Goal: Information Seeking & Learning: Check status

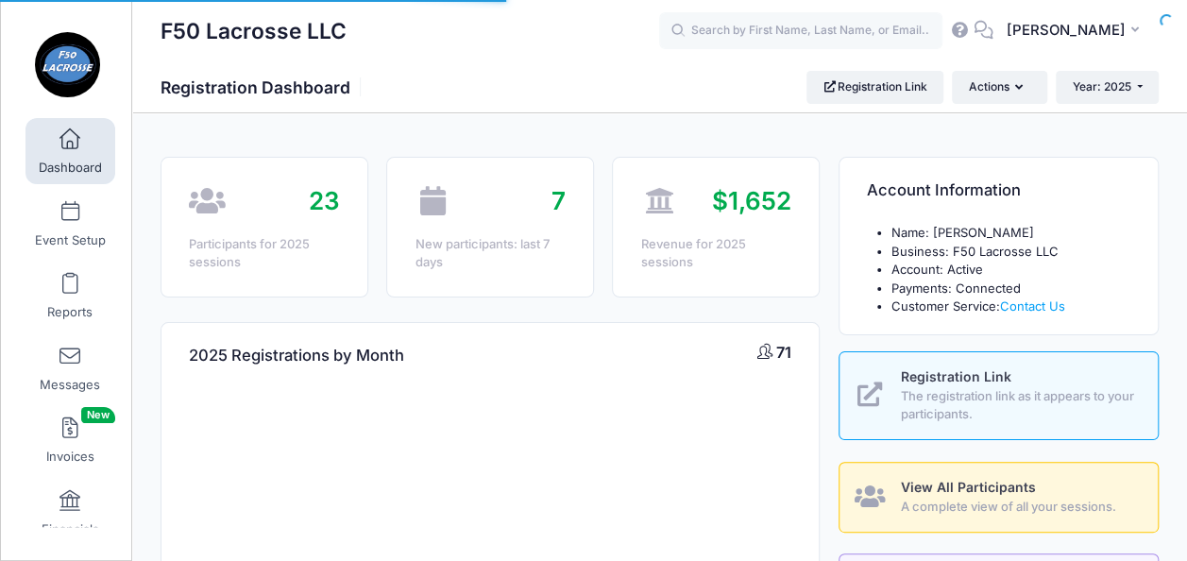
select select
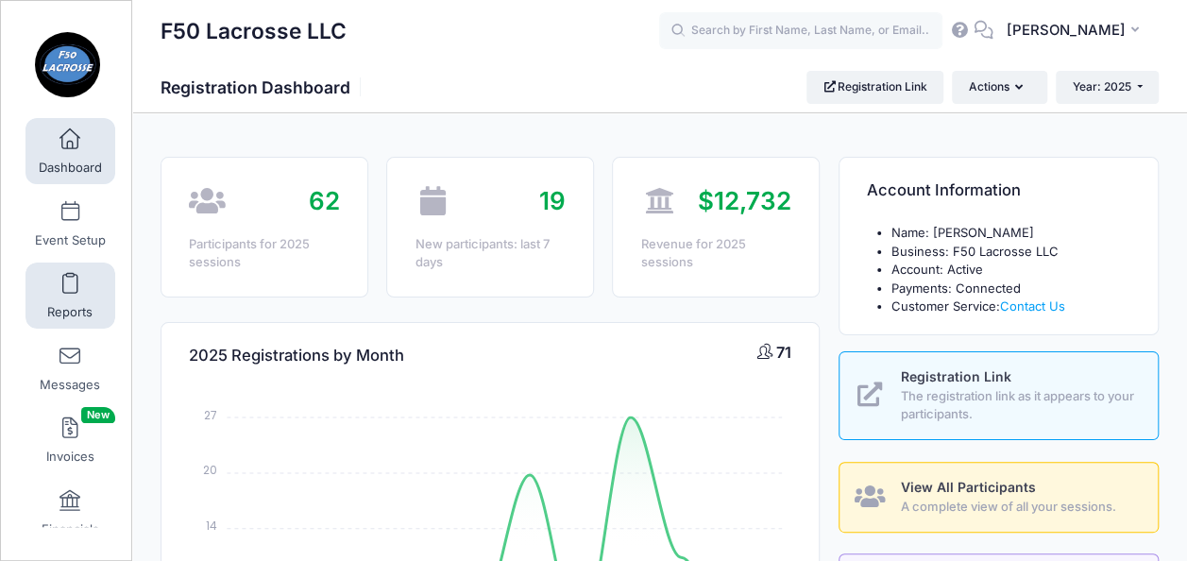
click at [70, 285] on span at bounding box center [70, 284] width 0 height 21
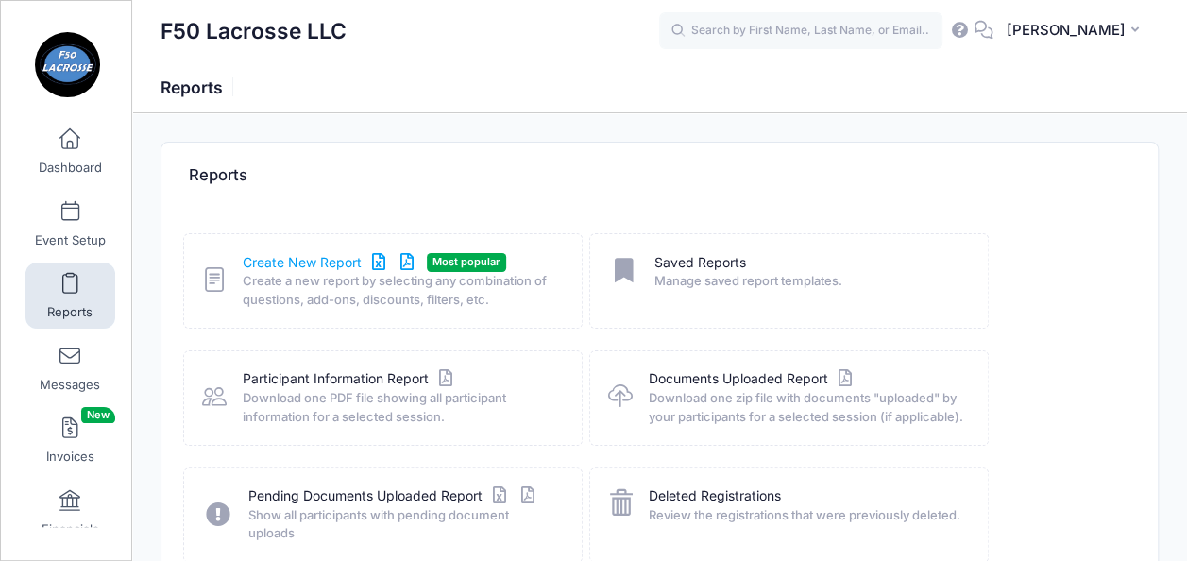
click at [293, 257] on link "Create New Report" at bounding box center [331, 263] width 176 height 20
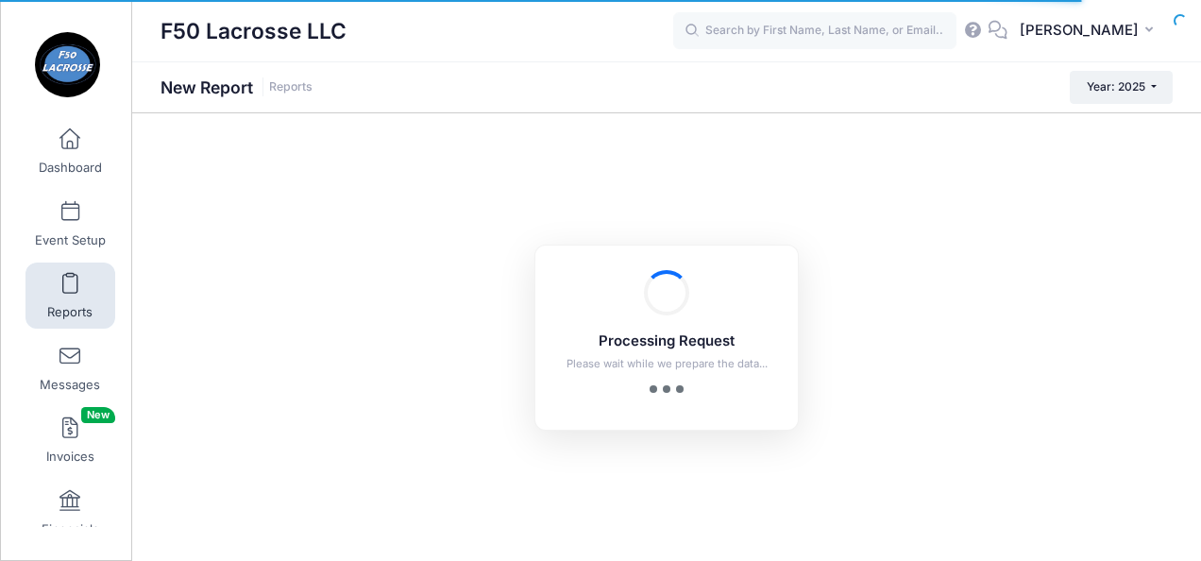
checkbox input "true"
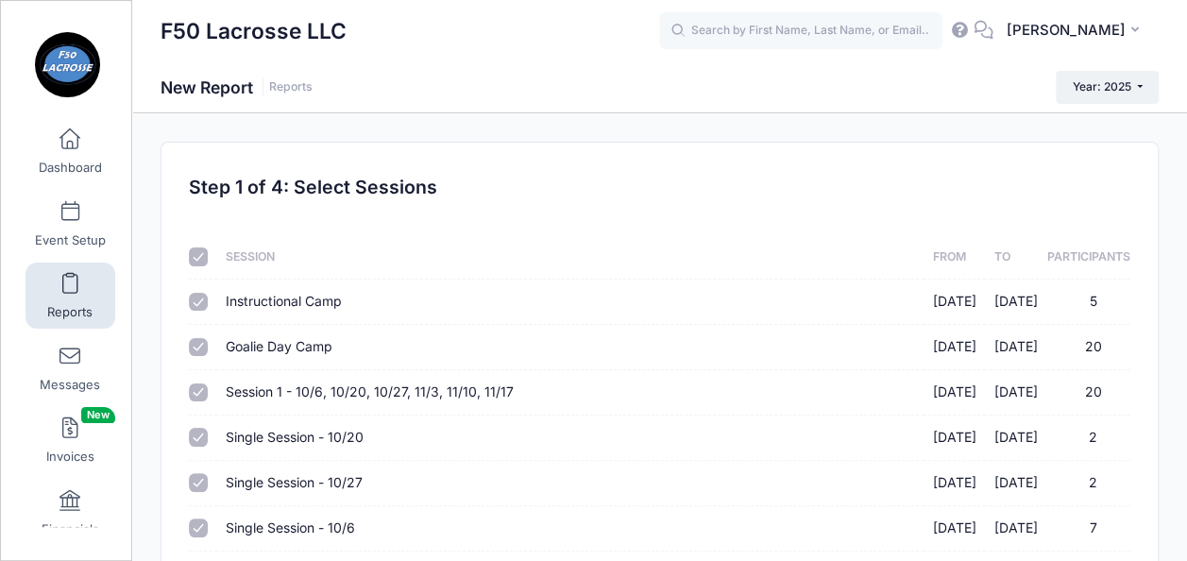
click at [202, 259] on input "checkbox" at bounding box center [198, 256] width 19 height 19
checkbox input "false"
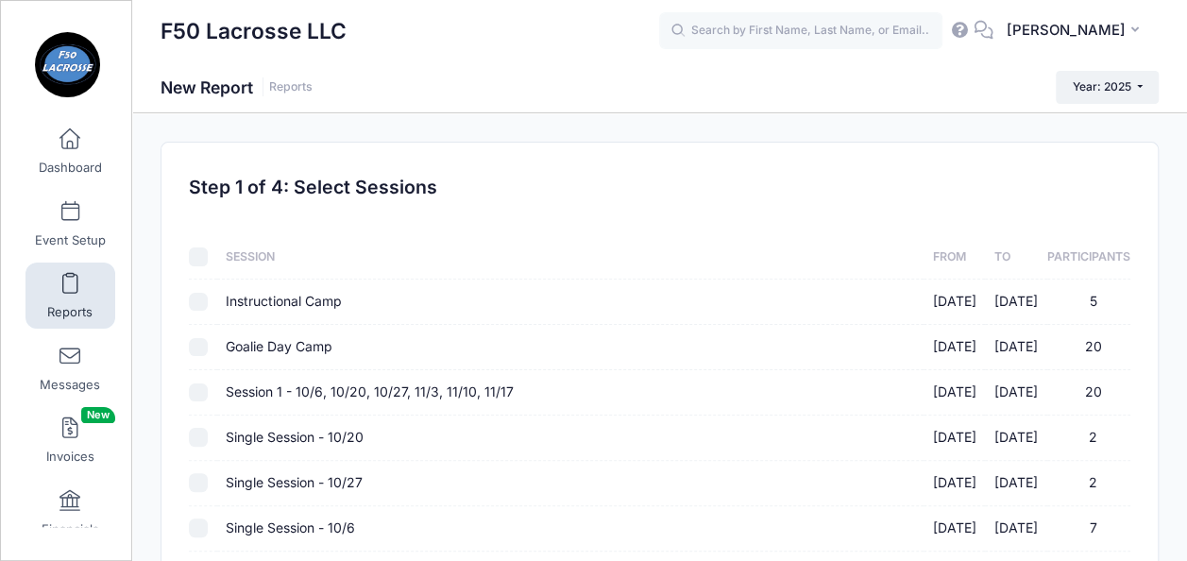
checkbox input "false"
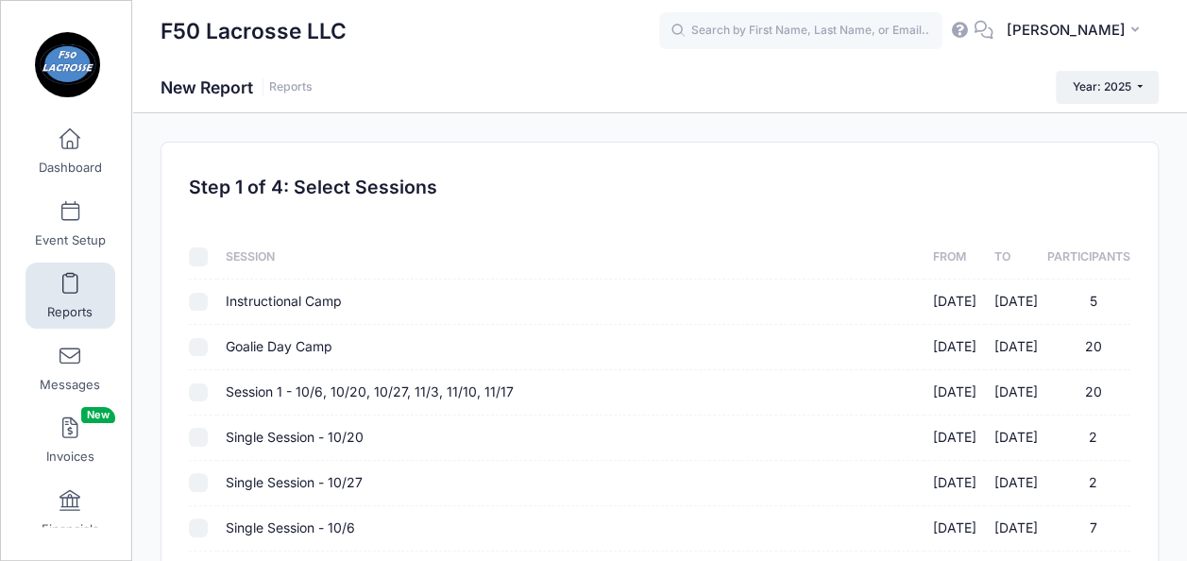
checkbox input "false"
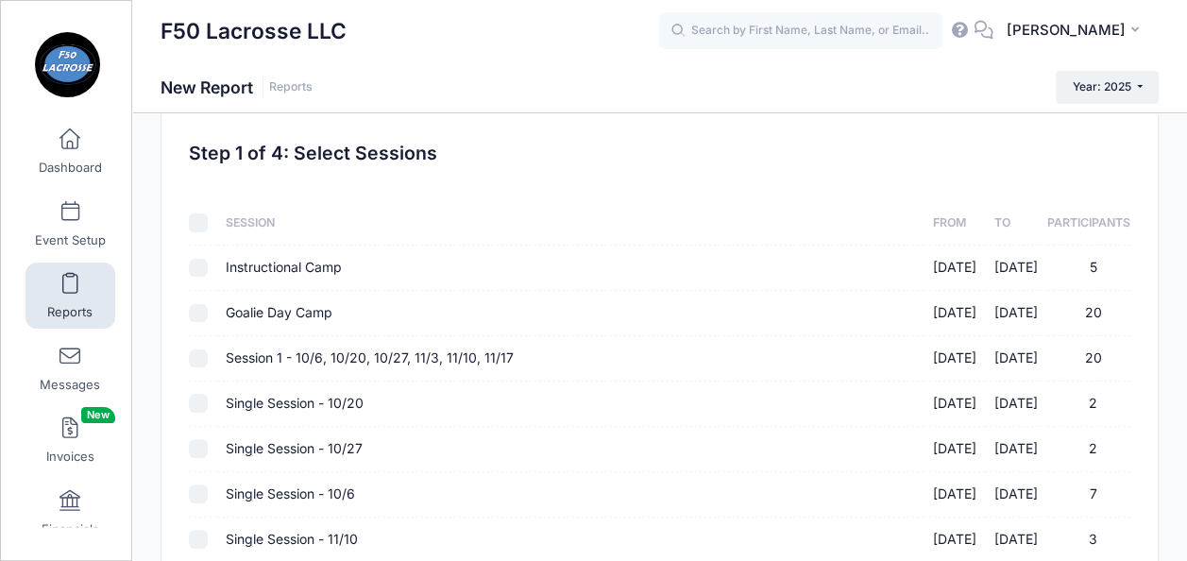
scroll to position [39, 0]
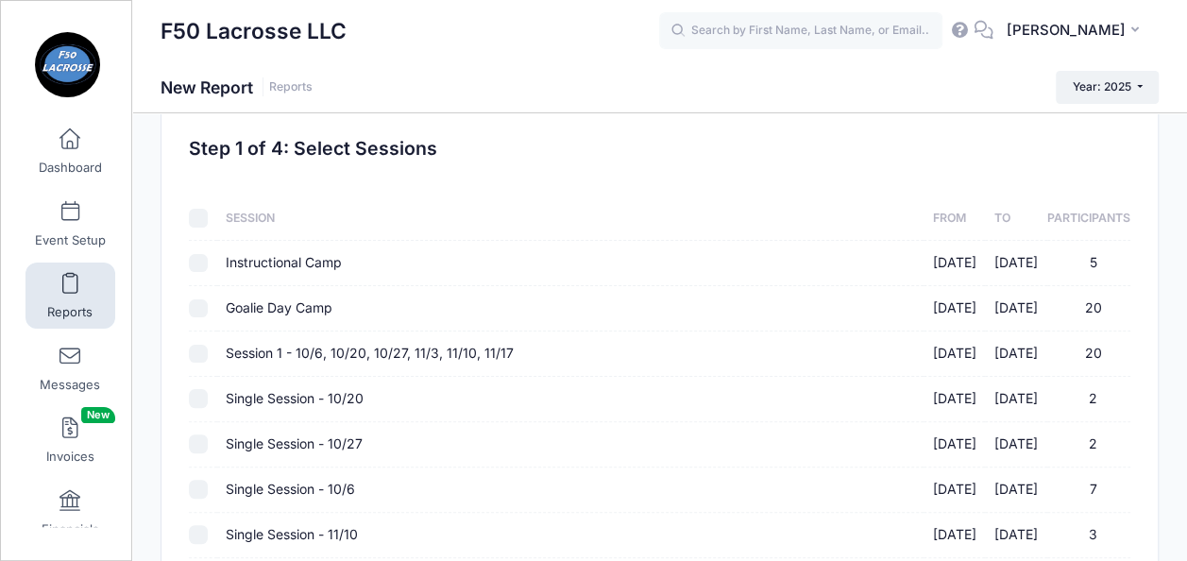
click at [194, 348] on input "Session 1 - 10/6, 10/20, 10/27, 11/3, 11/10, 11/17 09/10/2025 - 09/29/2025 20" at bounding box center [198, 354] width 19 height 19
checkbox input "true"
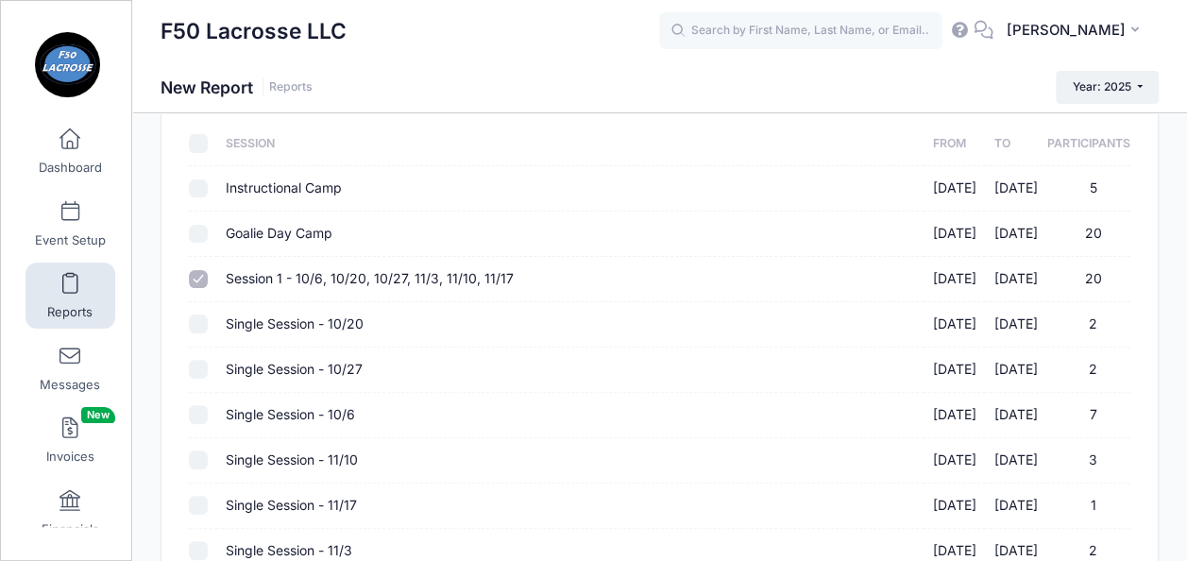
scroll to position [119, 0]
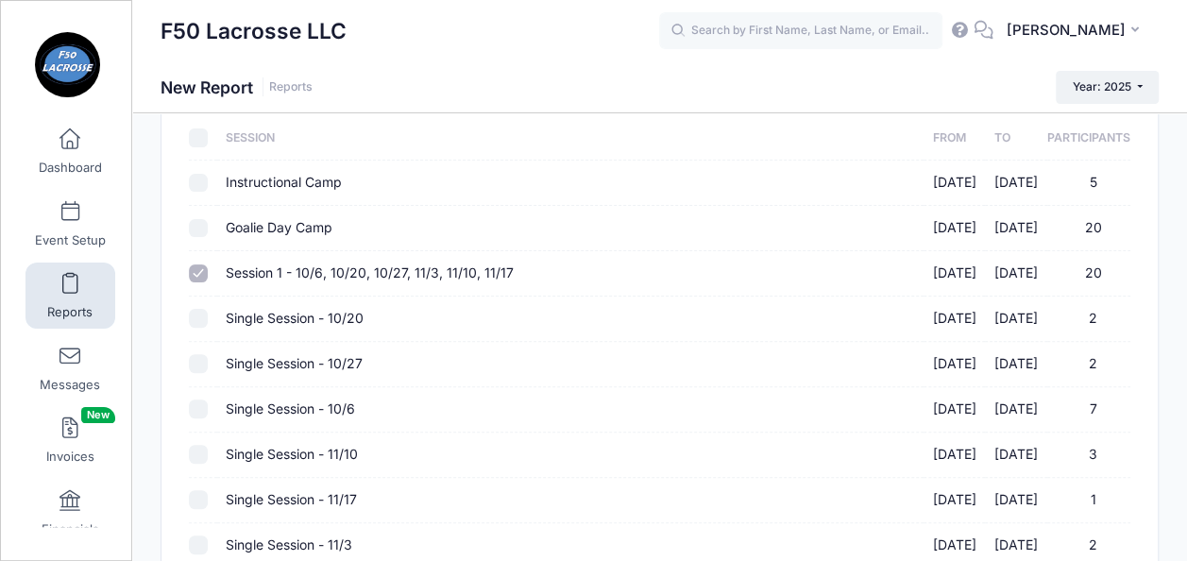
click at [196, 408] on input "Single Session - 10/6 09/29/2025 - 10/07/2025 7" at bounding box center [198, 408] width 19 height 19
checkbox input "true"
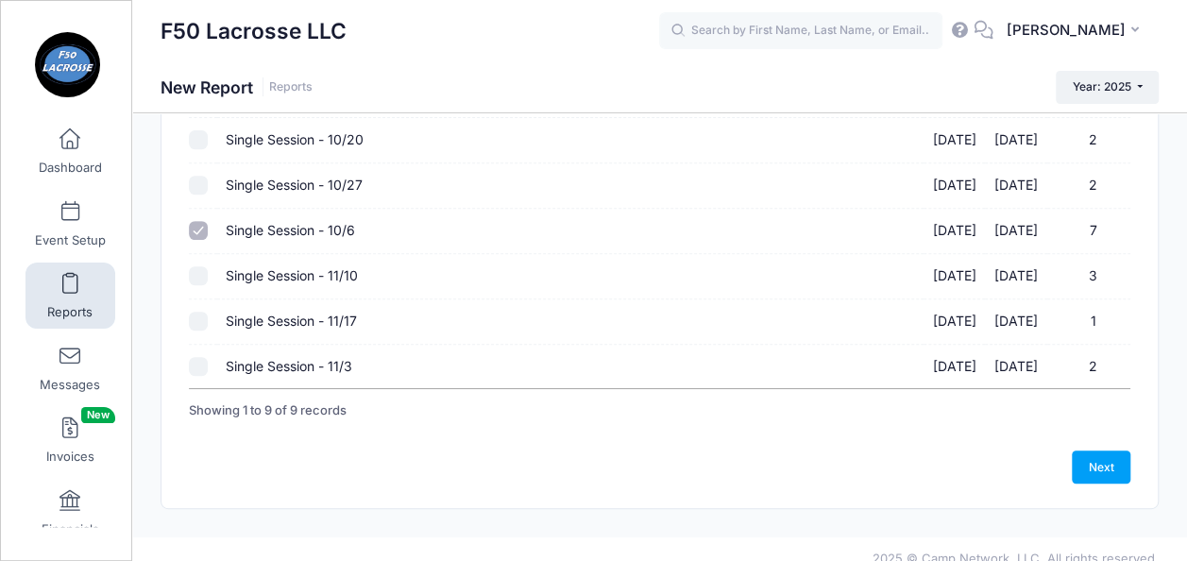
scroll to position [313, 0]
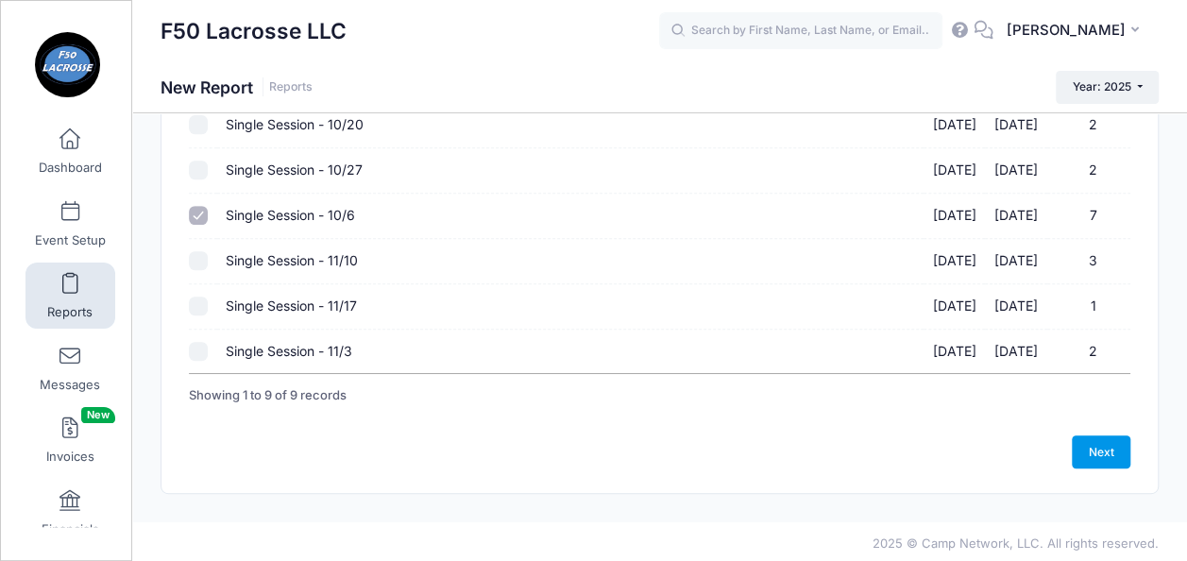
click at [1095, 443] on link "Next" at bounding box center [1101, 451] width 59 height 32
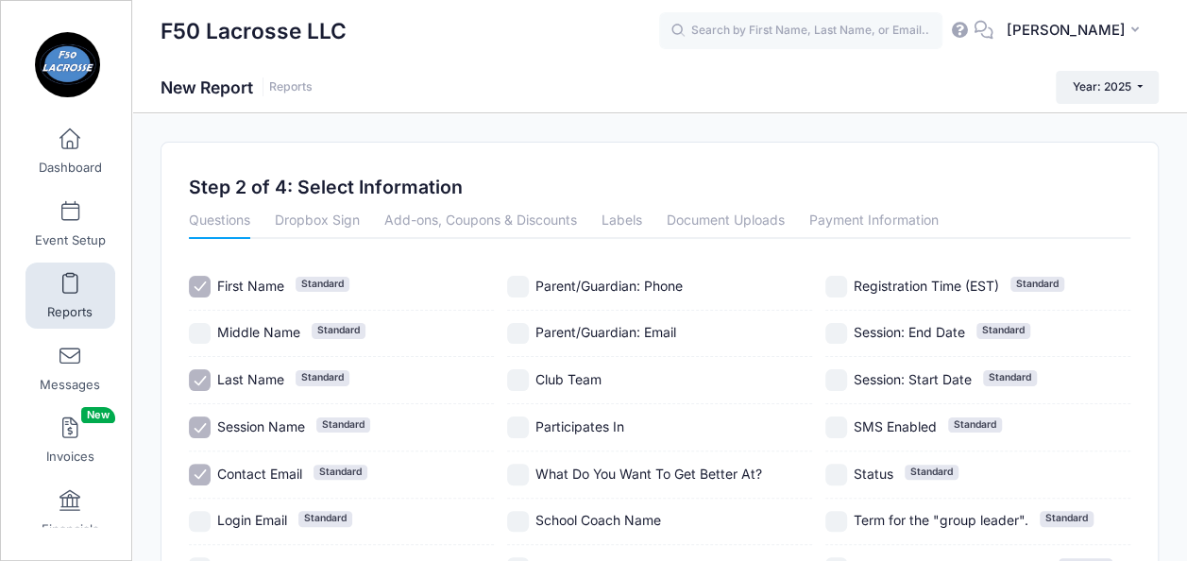
click at [201, 423] on input "Session Name Standard" at bounding box center [200, 427] width 22 height 22
checkbox input "false"
click at [200, 467] on input "Contact Email Standard" at bounding box center [200, 475] width 22 height 22
checkbox input "false"
click at [518, 414] on div "Participates In" at bounding box center [659, 427] width 305 height 47
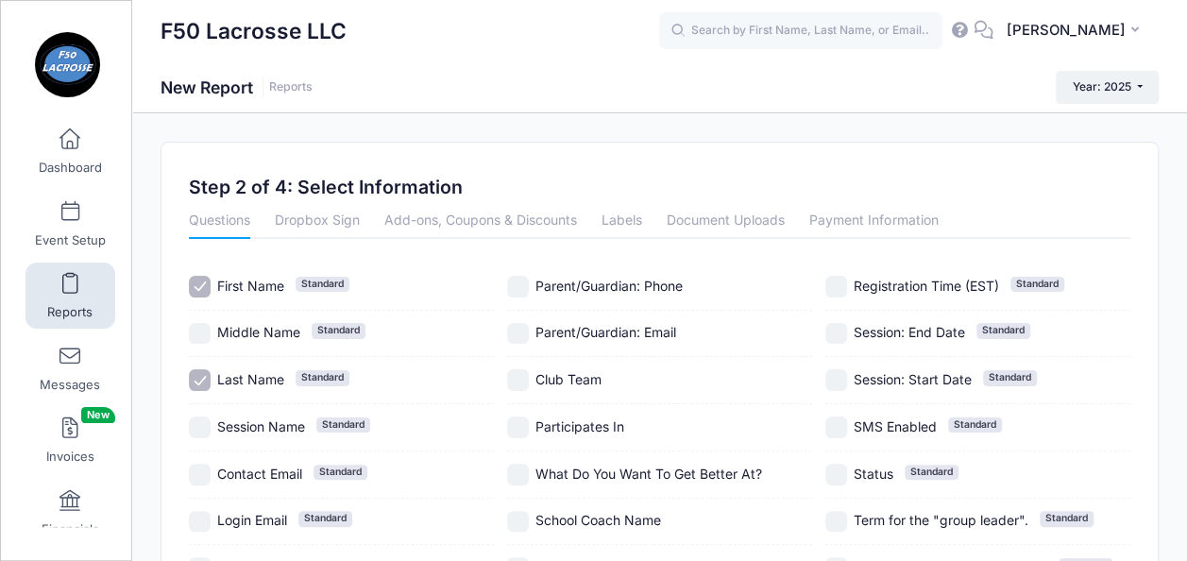
checkbox input "true"
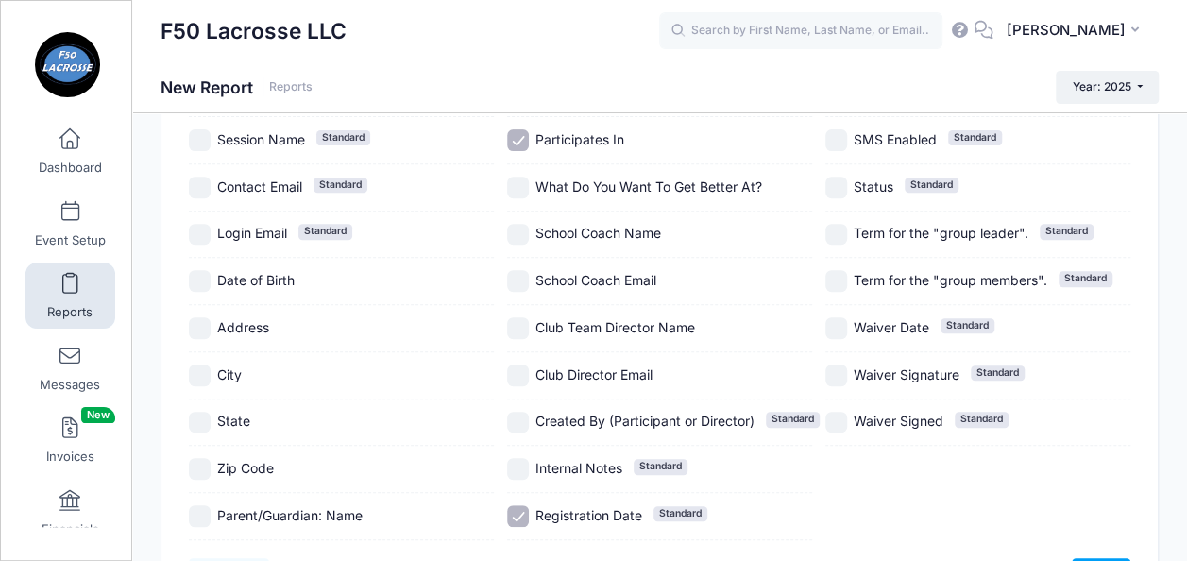
scroll to position [288, 0]
click at [518, 514] on input "Registration Date Standard" at bounding box center [518, 515] width 22 height 22
checkbox input "false"
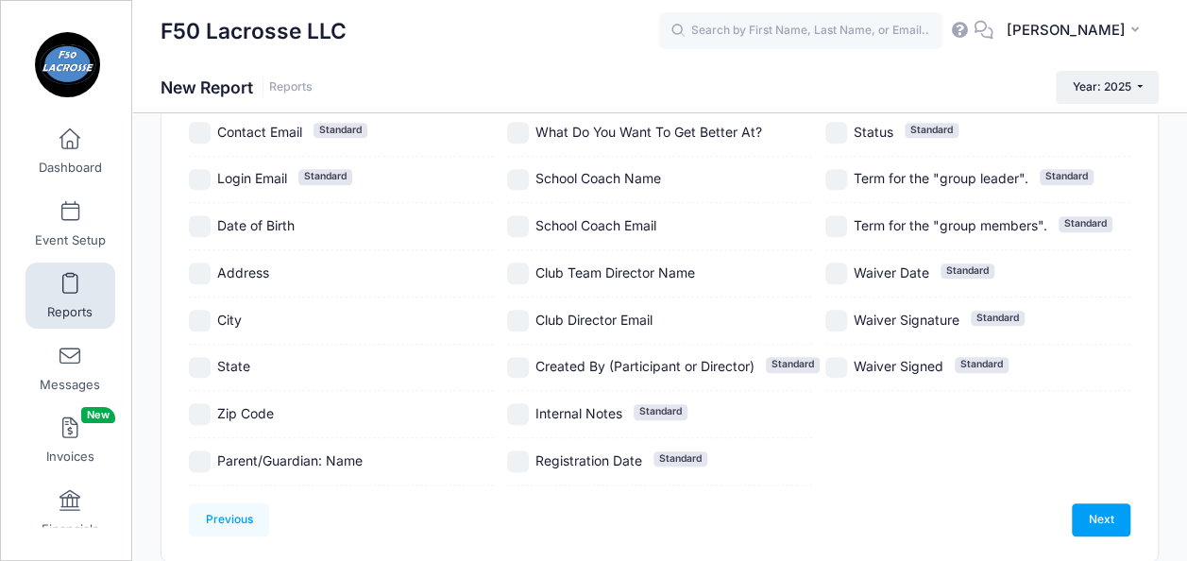
scroll to position [341, 0]
click at [1082, 514] on link "Next" at bounding box center [1101, 520] width 59 height 32
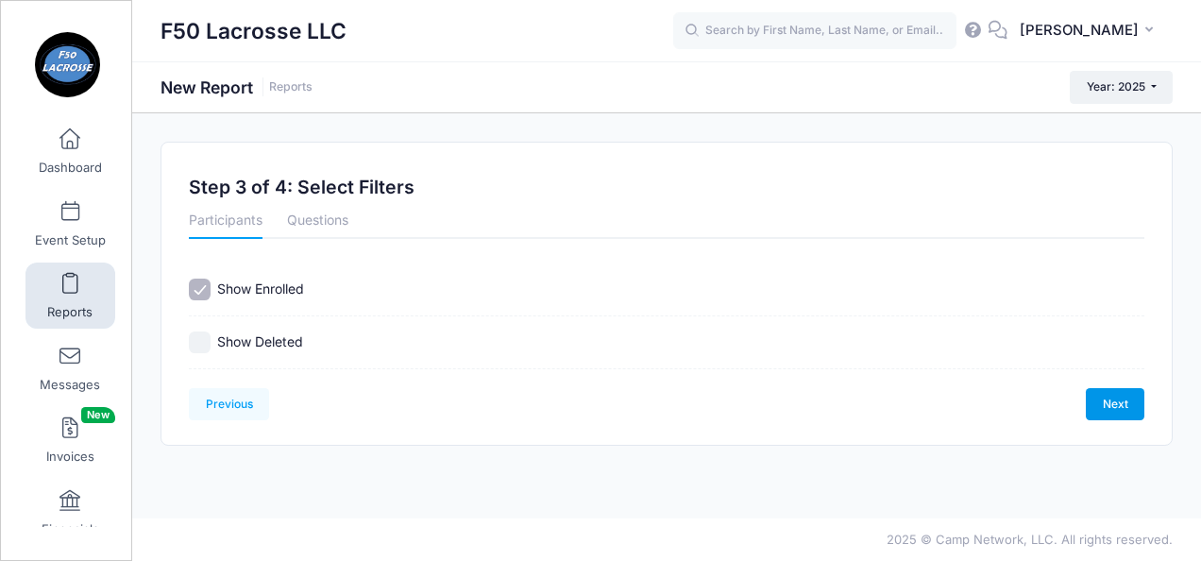
click at [1103, 410] on link "Next" at bounding box center [1115, 404] width 59 height 32
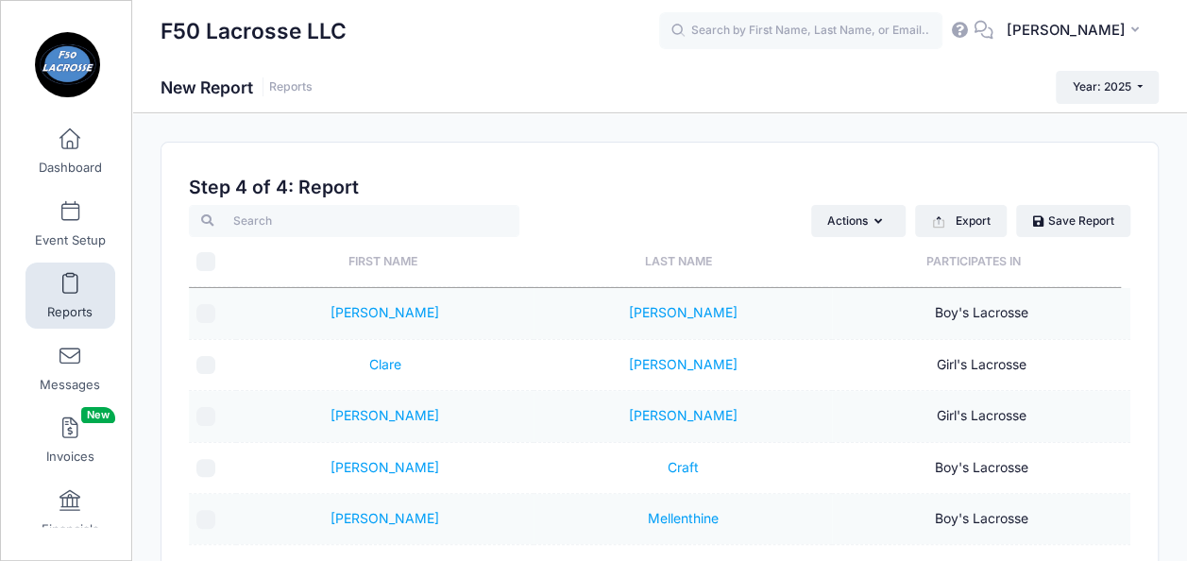
click at [953, 264] on th "Participates In" at bounding box center [973, 262] width 296 height 50
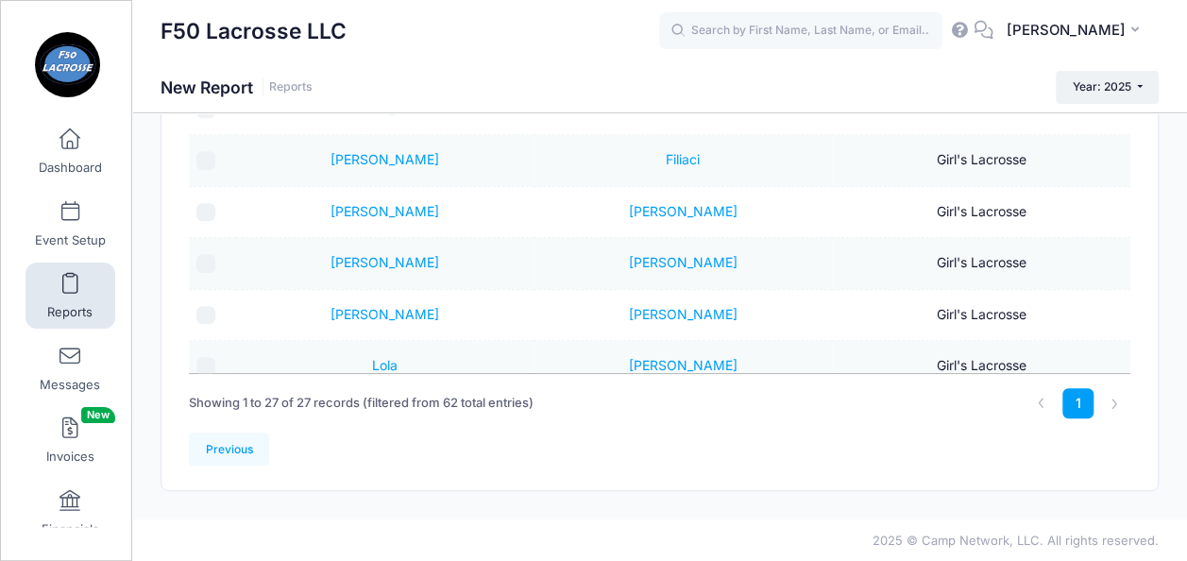
scroll to position [902, 0]
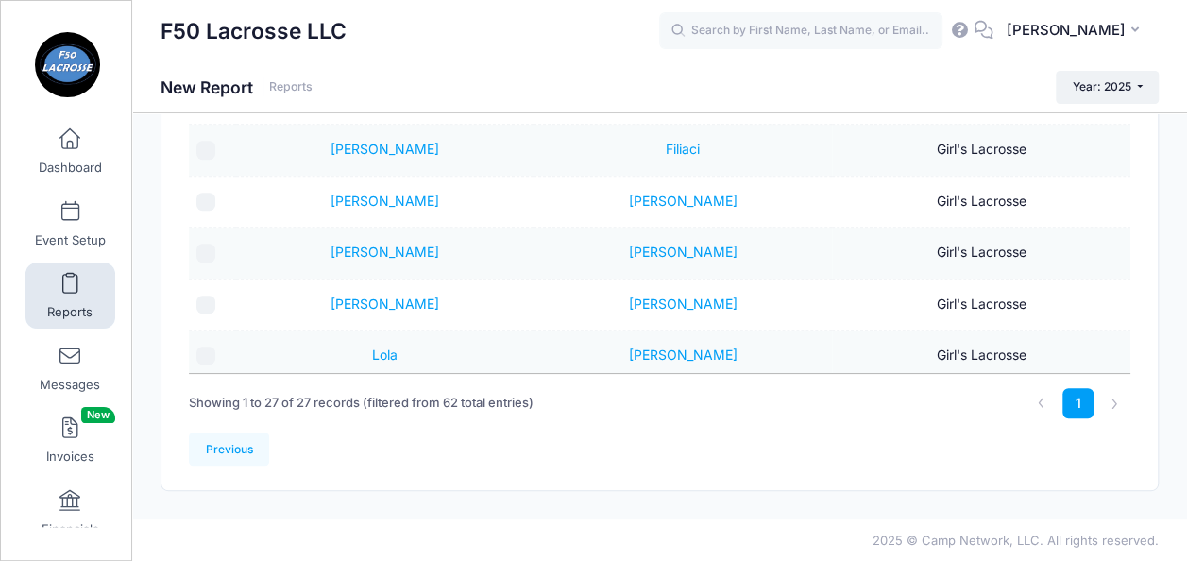
click at [813, 195] on td "Jacob" at bounding box center [683, 202] width 298 height 51
click at [795, 189] on td "Jacob" at bounding box center [683, 202] width 298 height 51
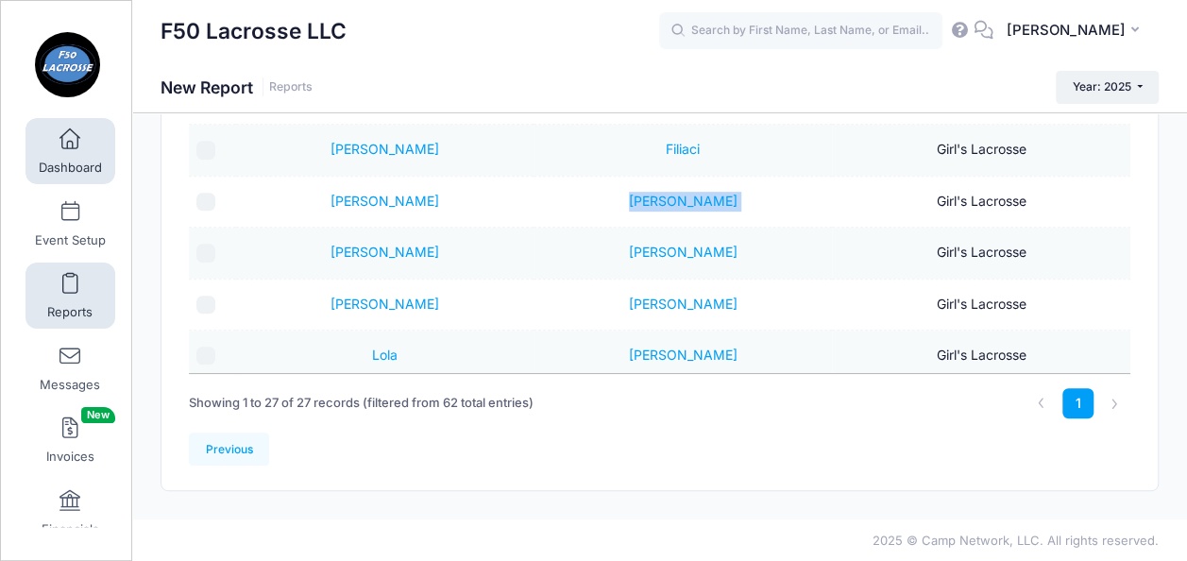
click at [68, 162] on span "Dashboard" at bounding box center [70, 169] width 63 height 16
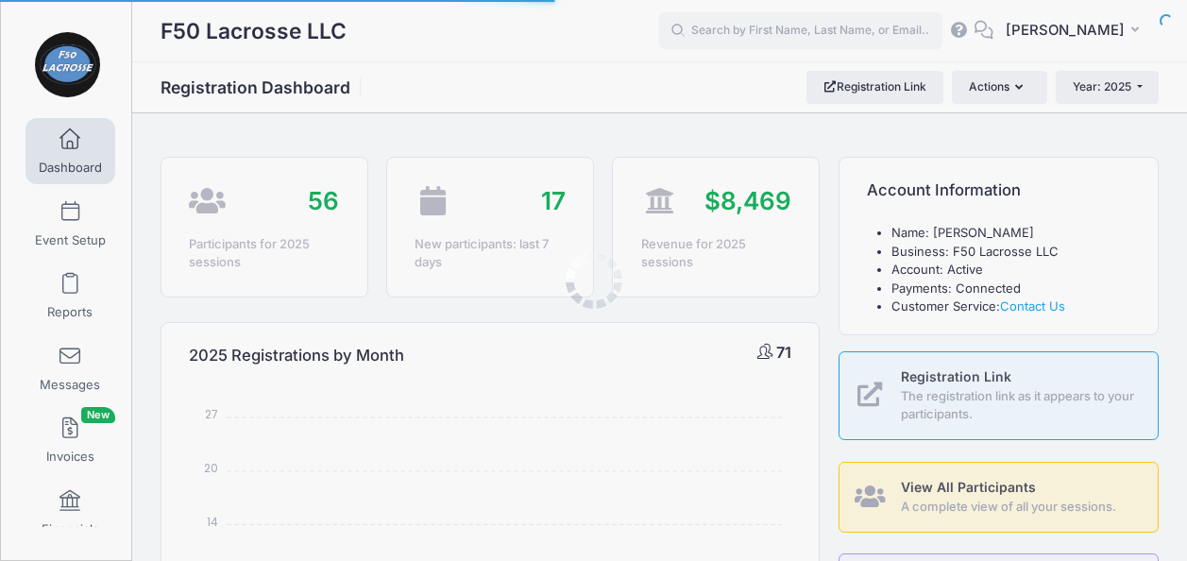
select select
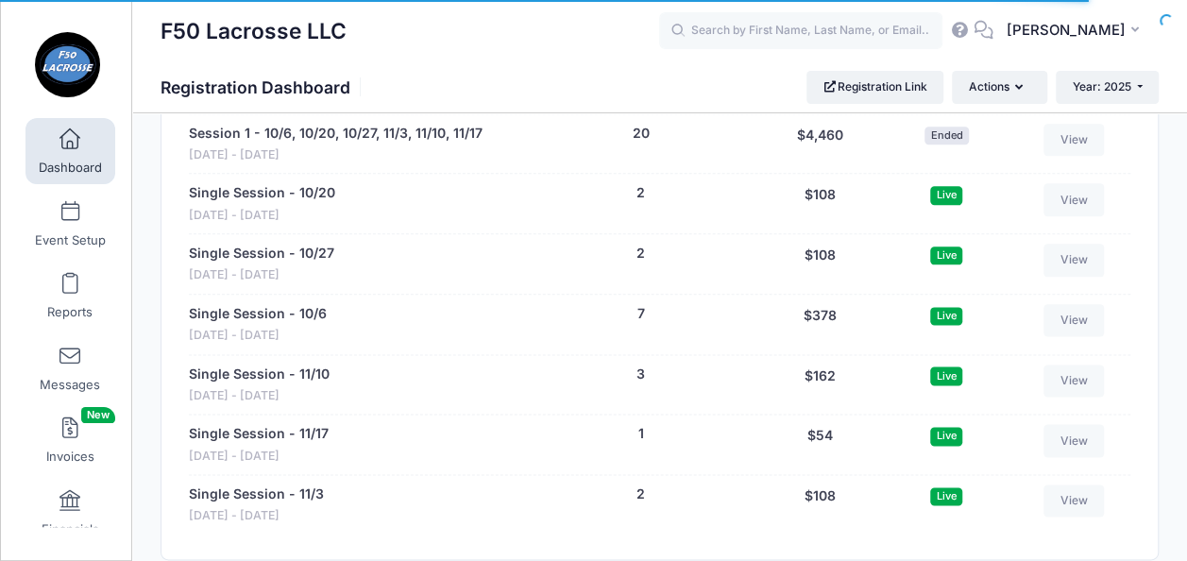
scroll to position [1027, 0]
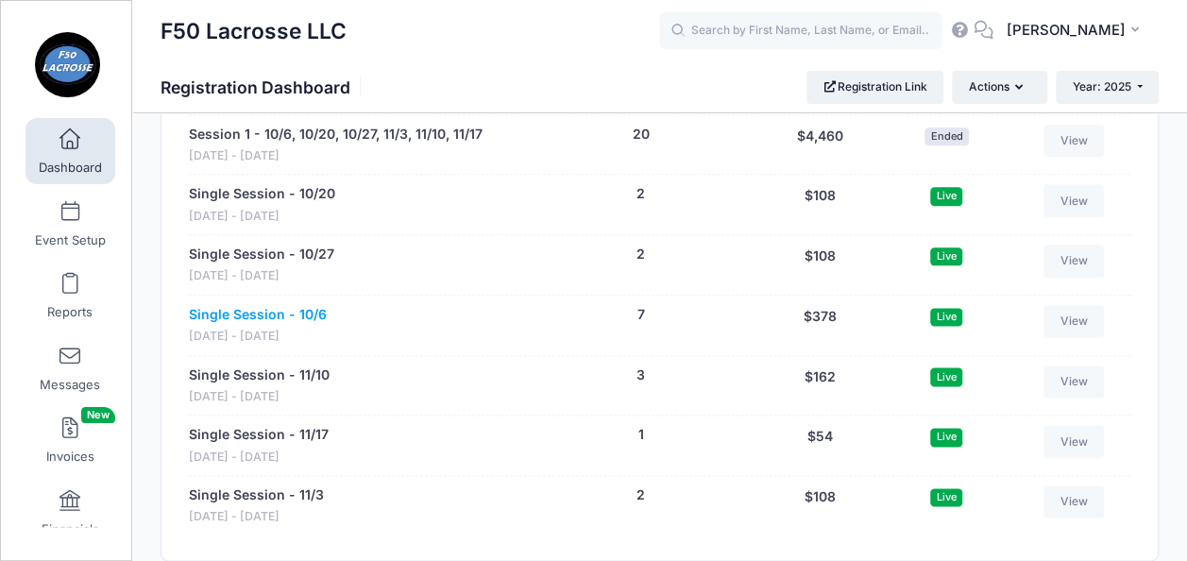
click at [242, 315] on link "Single Session - 10/6" at bounding box center [258, 315] width 138 height 20
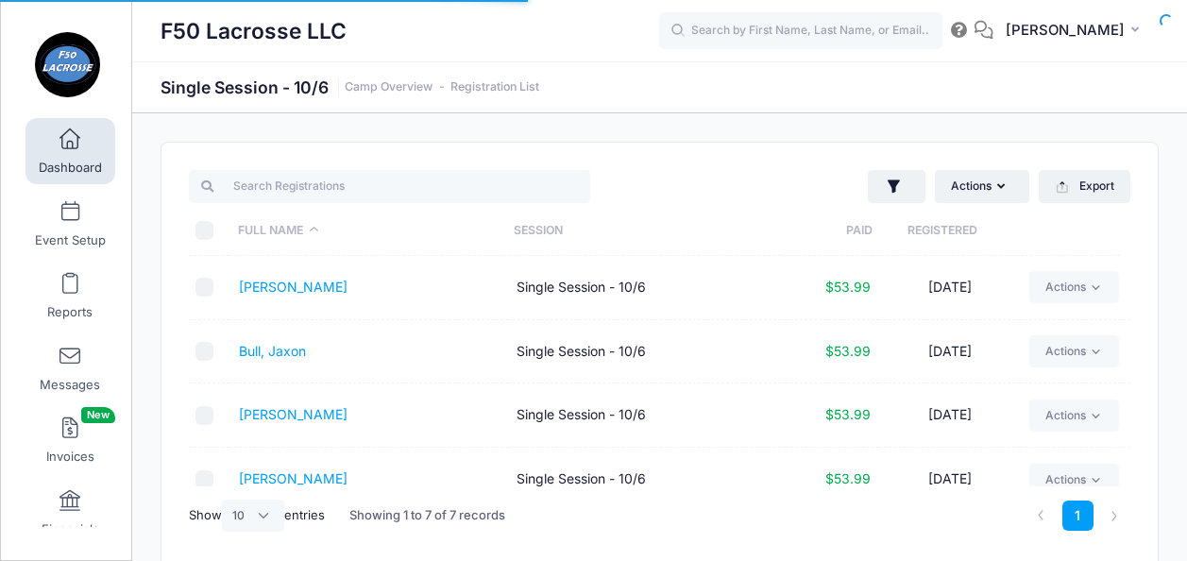
select select "10"
click at [298, 289] on link "[PERSON_NAME]" at bounding box center [293, 287] width 109 height 16
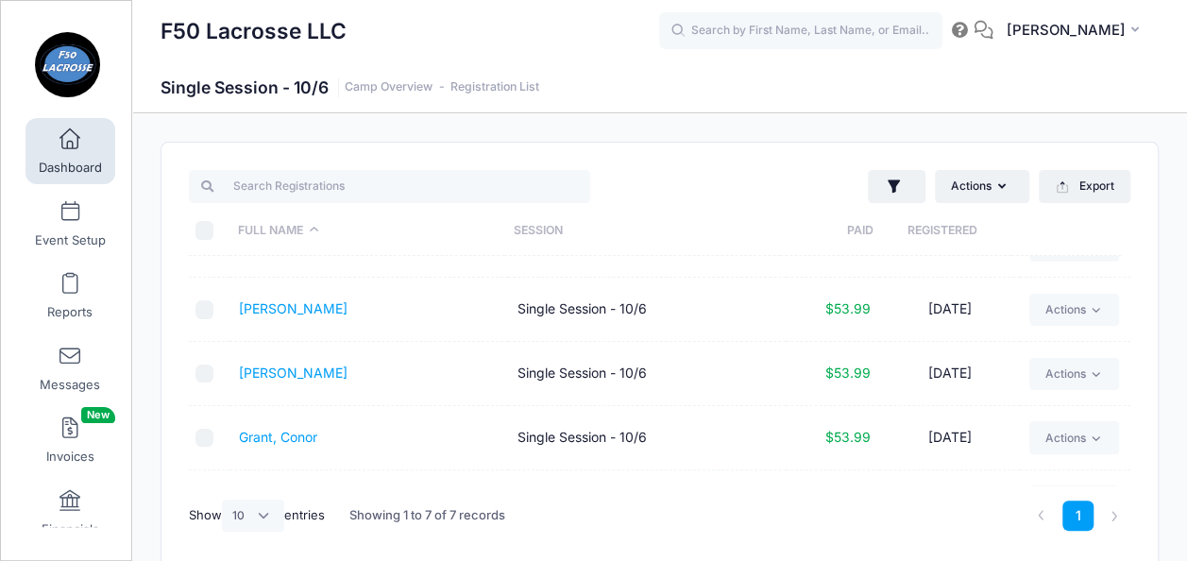
scroll to position [105, 0]
click at [280, 372] on link "[PERSON_NAME]" at bounding box center [293, 373] width 109 height 16
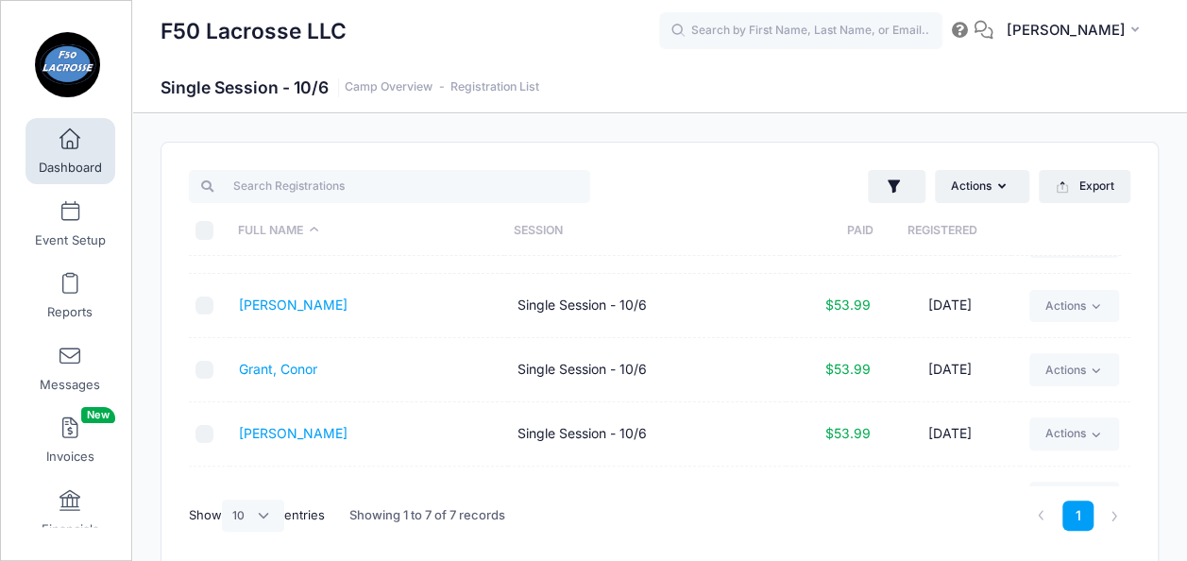
scroll to position [173, 0]
click at [306, 364] on link "Grant, Conor" at bounding box center [278, 370] width 78 height 16
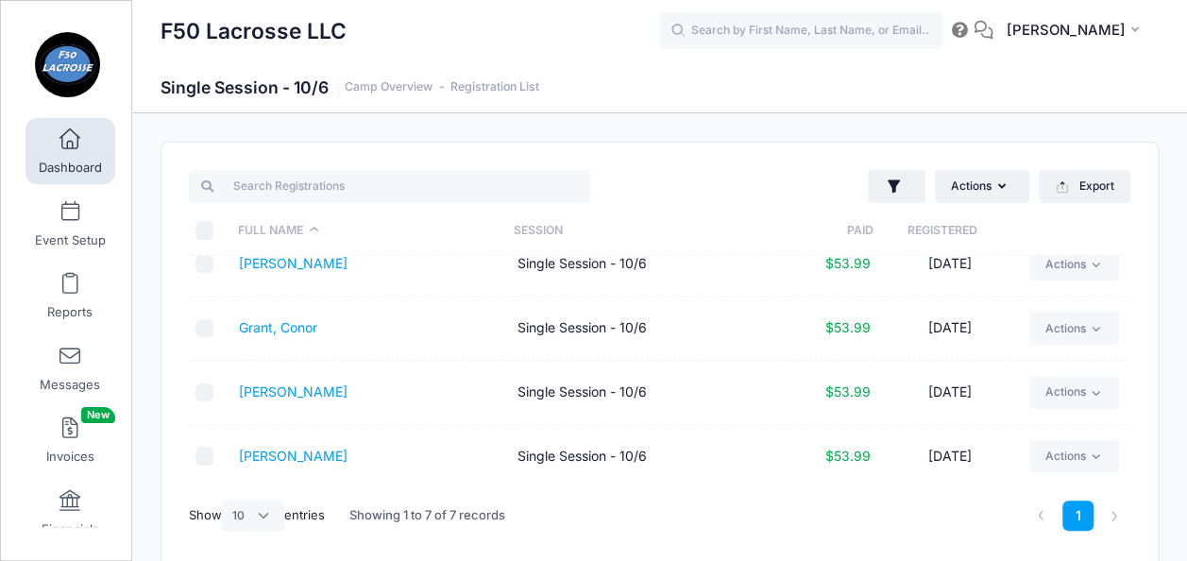
scroll to position [213, 0]
click at [272, 452] on link "[PERSON_NAME]" at bounding box center [293, 458] width 109 height 16
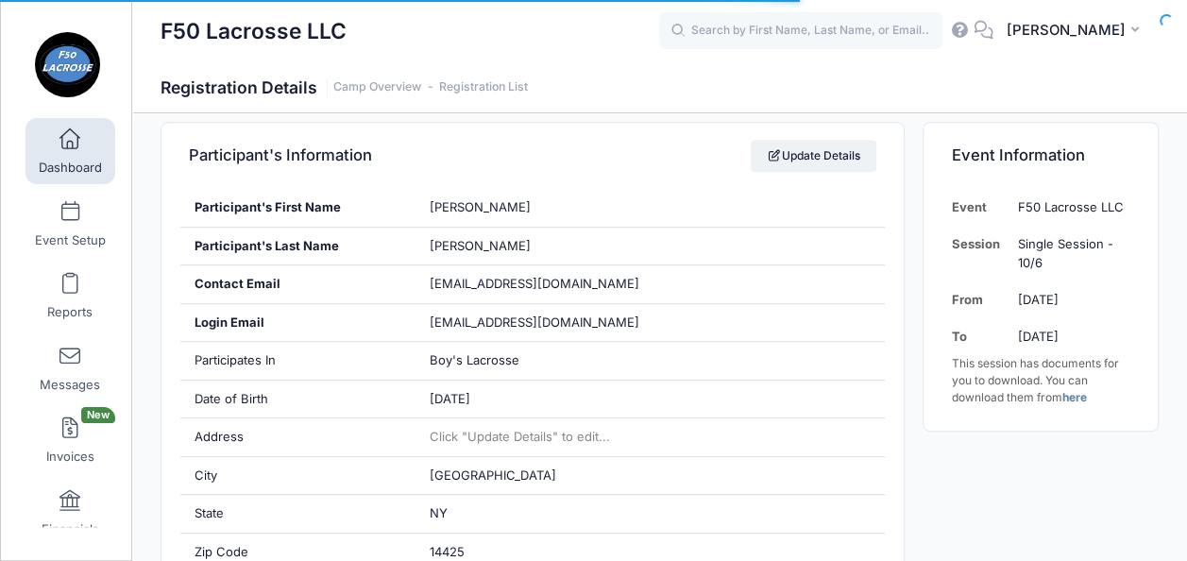
scroll to position [327, 0]
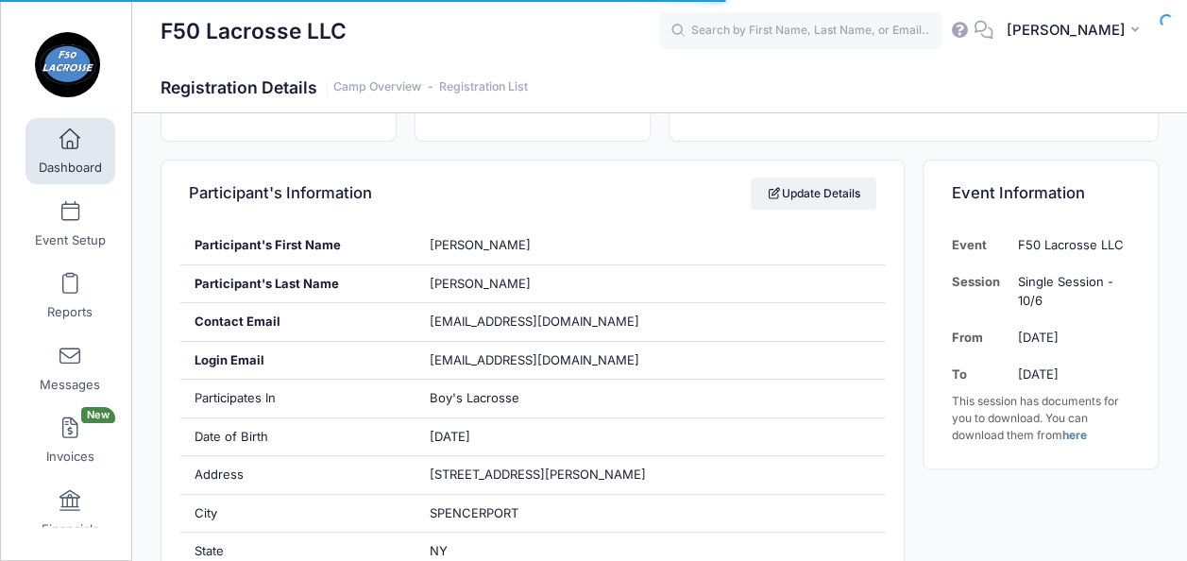
scroll to position [297, 0]
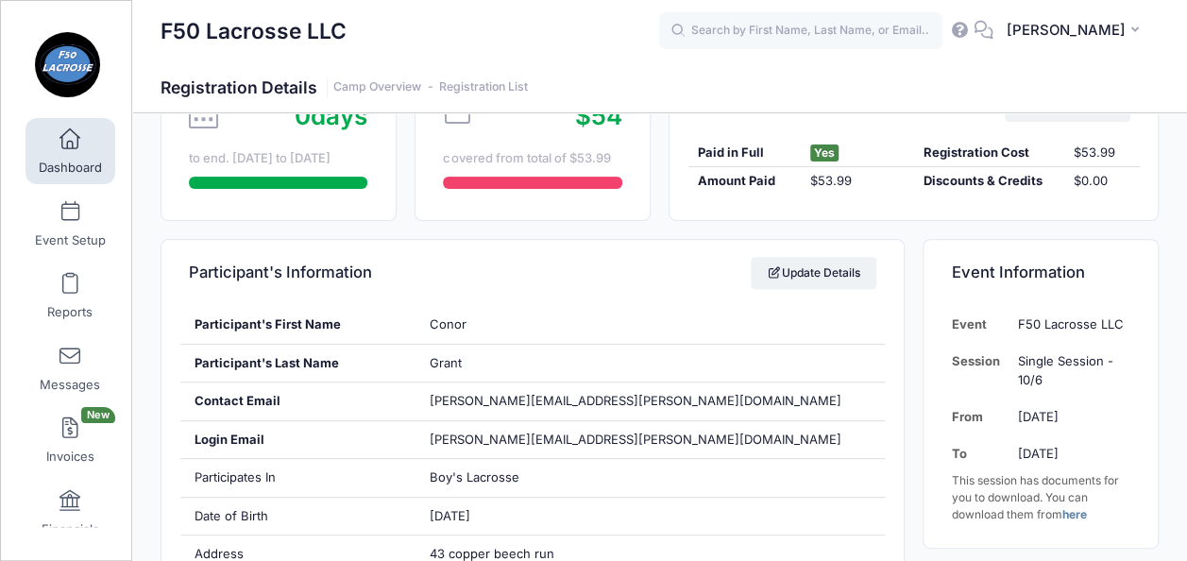
scroll to position [212, 0]
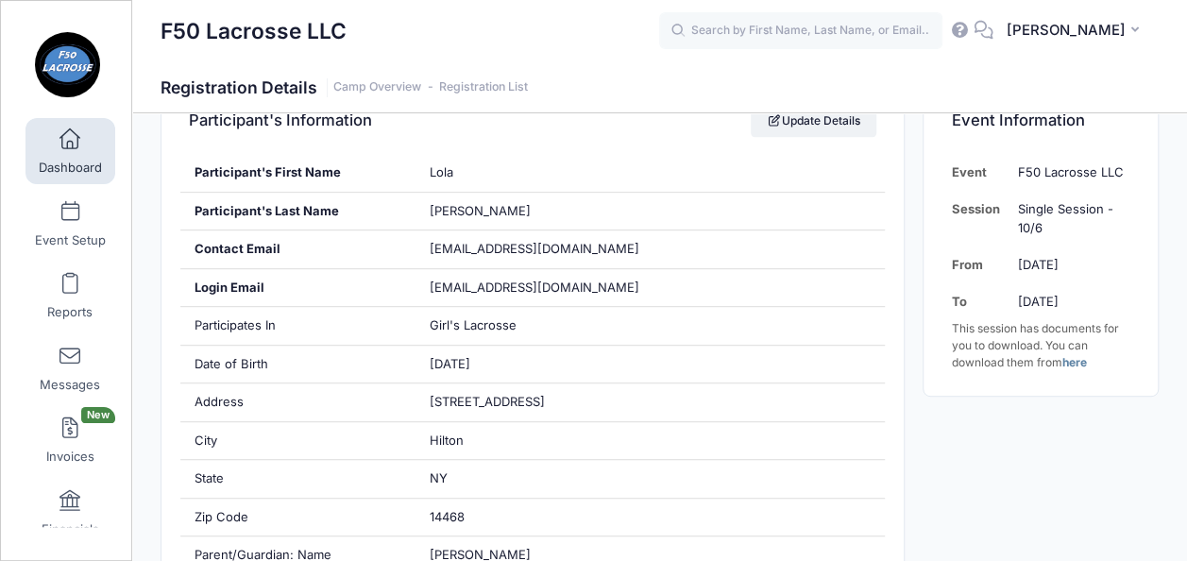
scroll to position [290, 0]
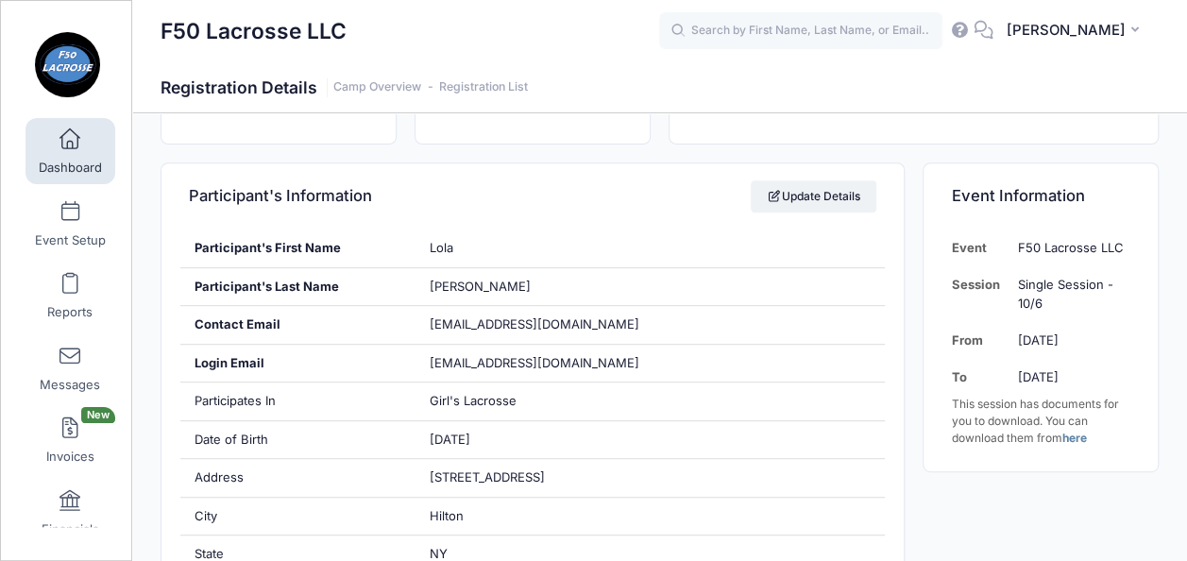
click at [340, 440] on div "Date of Birth" at bounding box center [297, 440] width 235 height 38
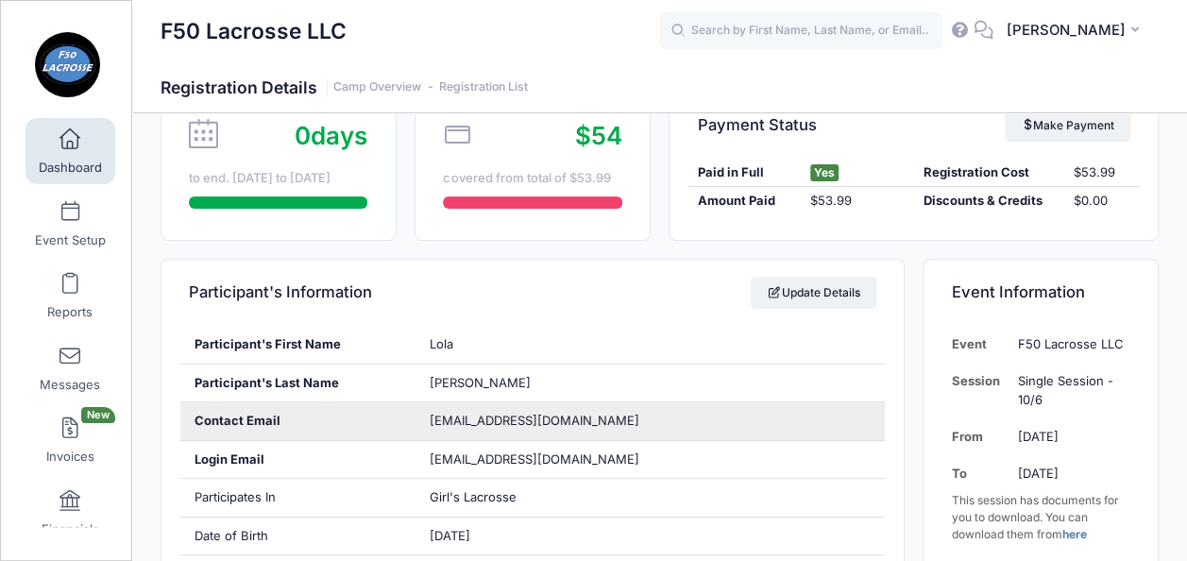
scroll to position [0, 0]
